Goal: Task Accomplishment & Management: Manage account settings

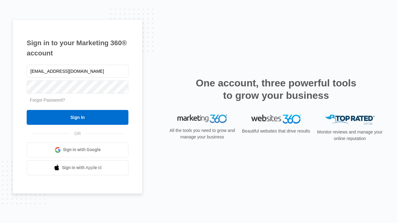
type input "[EMAIL_ADDRESS][DOMAIN_NAME]"
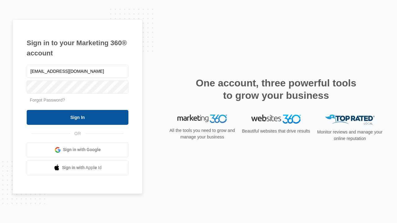
click at [77, 117] on input "Sign In" at bounding box center [78, 117] width 102 height 15
